Goal: Task Accomplishment & Management: Complete application form

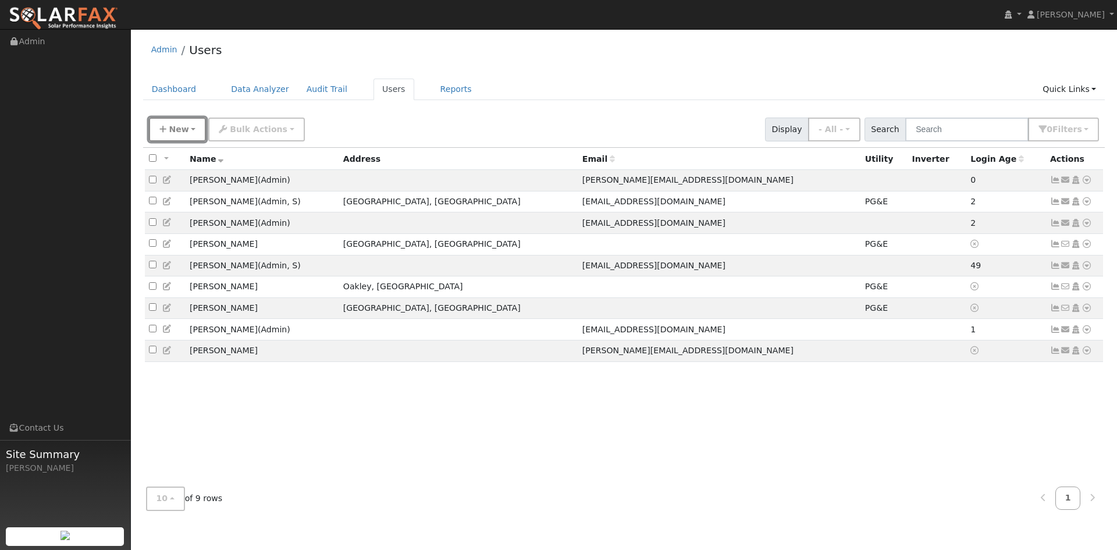
click at [183, 131] on span "New" at bounding box center [179, 128] width 20 height 9
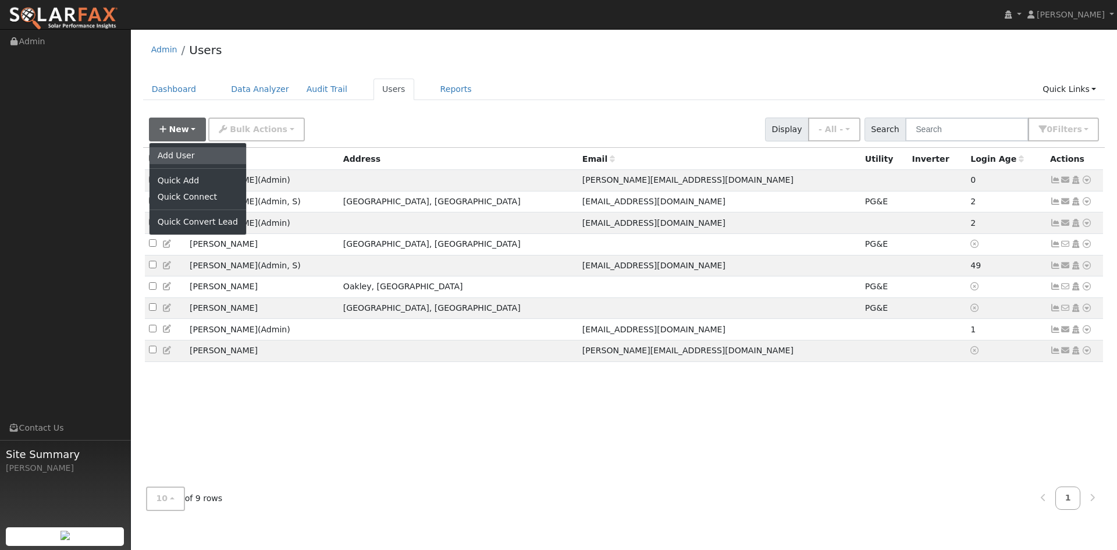
click at [185, 153] on link "Add User" at bounding box center [197, 155] width 97 height 16
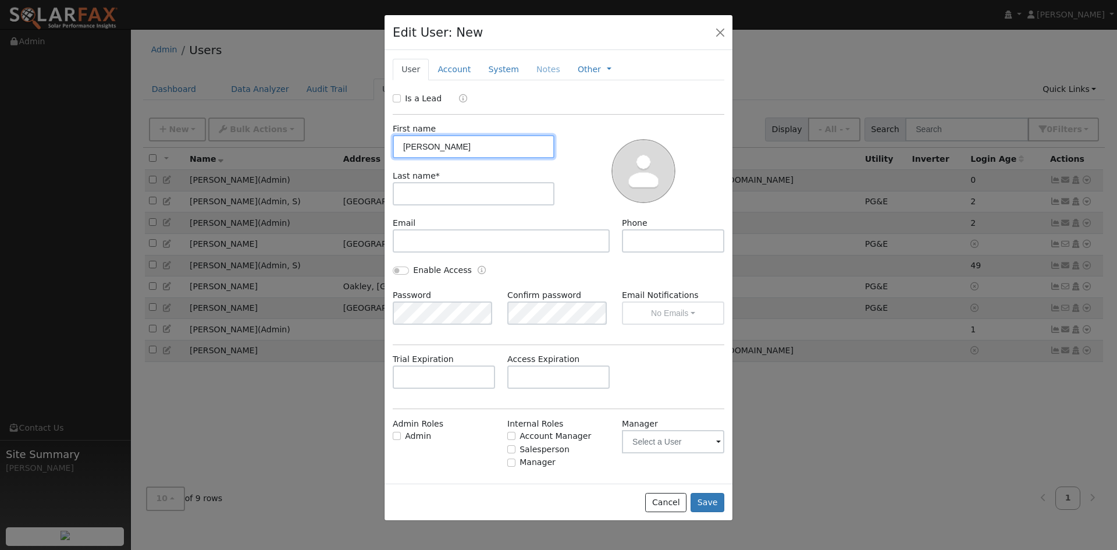
type input "[PERSON_NAME]"
click at [651, 245] on input "text" at bounding box center [673, 240] width 102 height 23
paste input "5302285010"
type input "5302285010"
click at [643, 266] on div "Enable Access" at bounding box center [559, 276] width 344 height 25
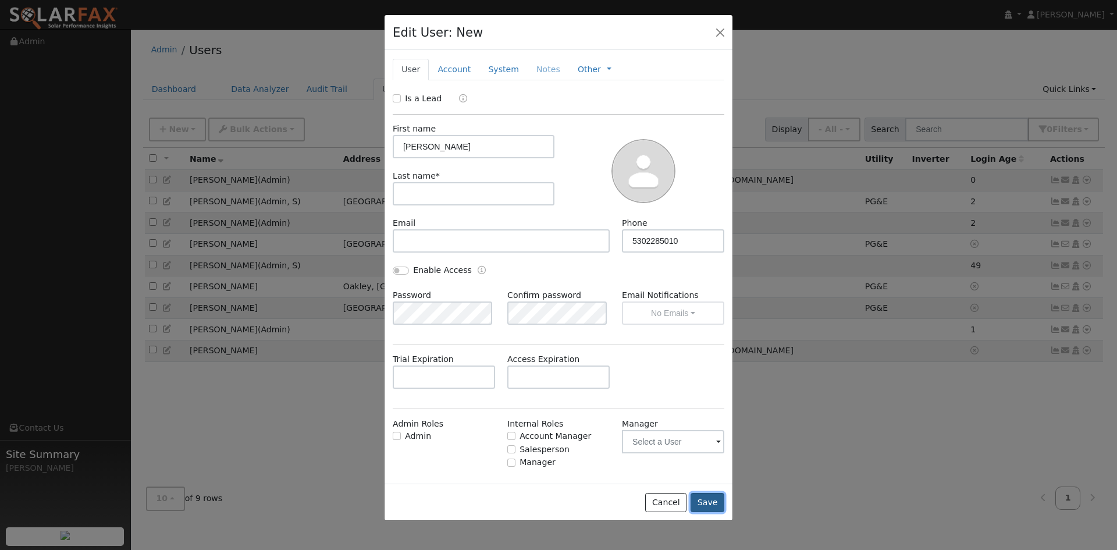
click at [714, 505] on button "Save" at bounding box center [707, 503] width 34 height 20
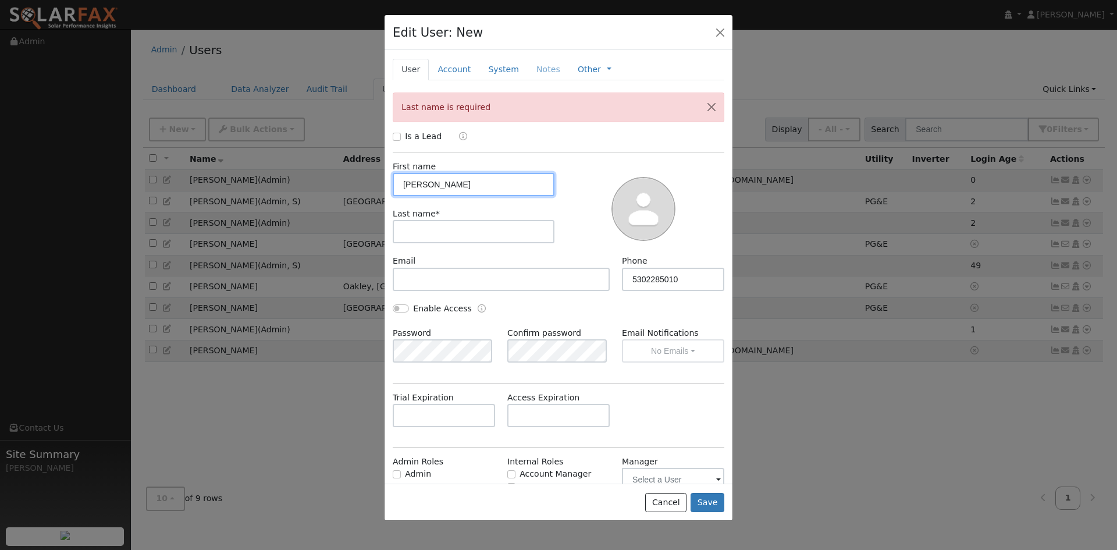
drag, startPoint x: 482, startPoint y: 183, endPoint x: 436, endPoint y: 190, distance: 47.1
click at [436, 190] on input "[PERSON_NAME]" at bounding box center [474, 184] width 162 height 23
type input "[PERSON_NAME]"
click at [415, 234] on input "text" at bounding box center [474, 231] width 162 height 23
paste input "[PERSON_NAME]"
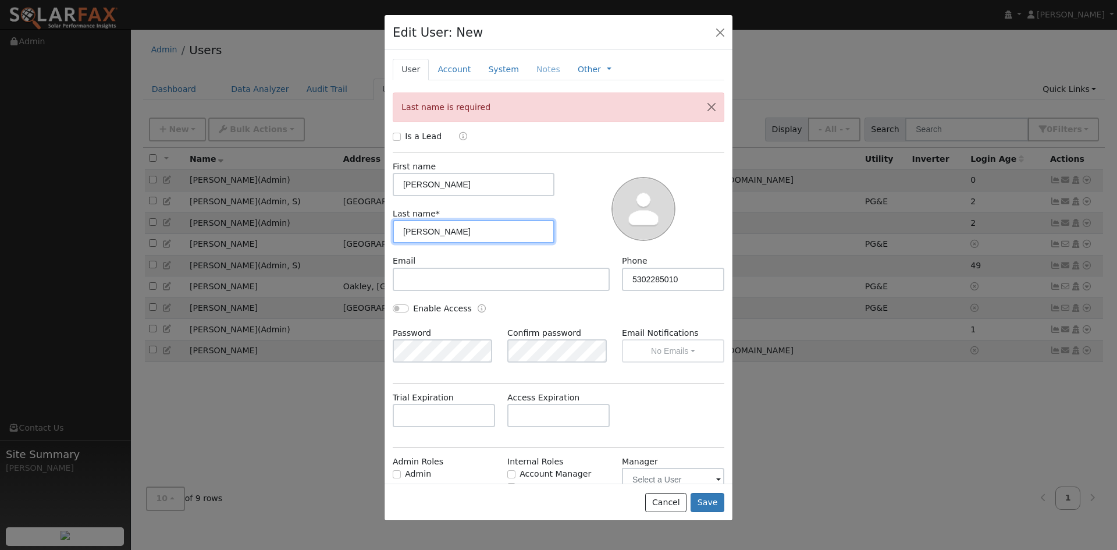
type input "[PERSON_NAME]"
click at [590, 178] on div at bounding box center [643, 208] width 170 height 94
click at [715, 496] on button "Save" at bounding box center [707, 503] width 34 height 20
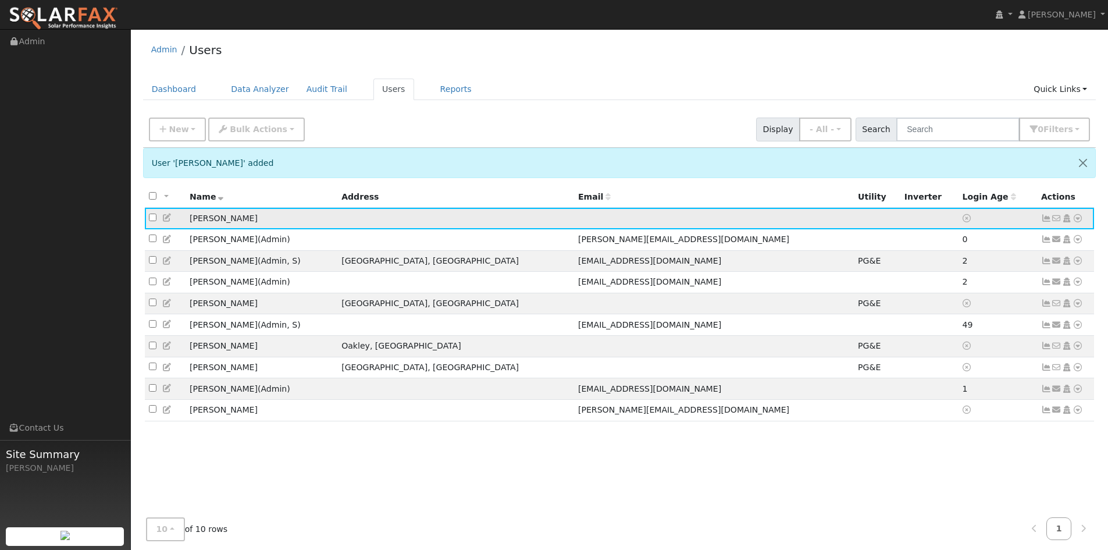
click at [1078, 216] on icon at bounding box center [1078, 218] width 10 height 8
click at [0, 0] on link "Utility" at bounding box center [0, 0] width 0 height 0
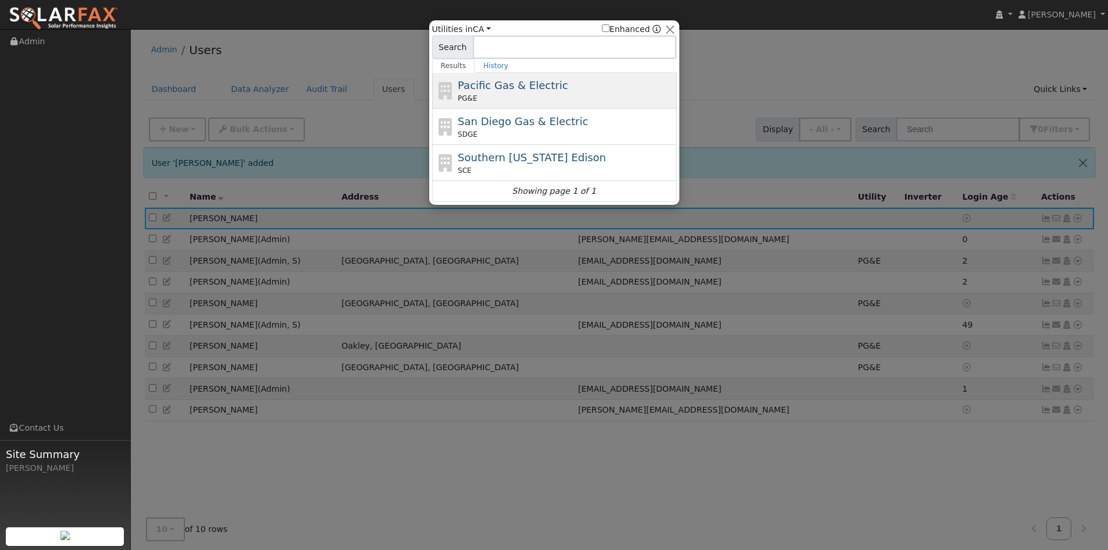
click at [533, 87] on span "Pacific Gas & Electric" at bounding box center [513, 85] width 110 height 12
